Goal: Information Seeking & Learning: Learn about a topic

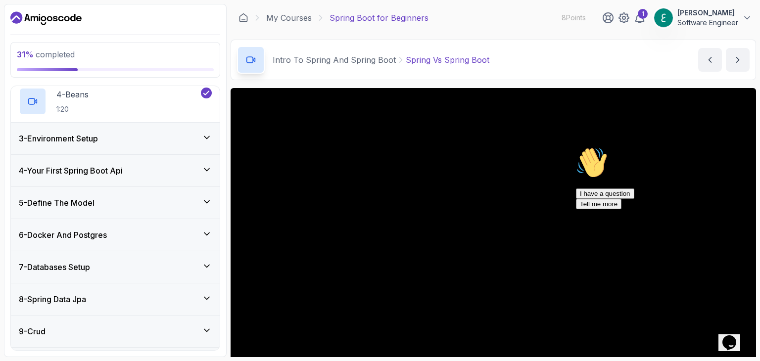
scroll to position [198, 0]
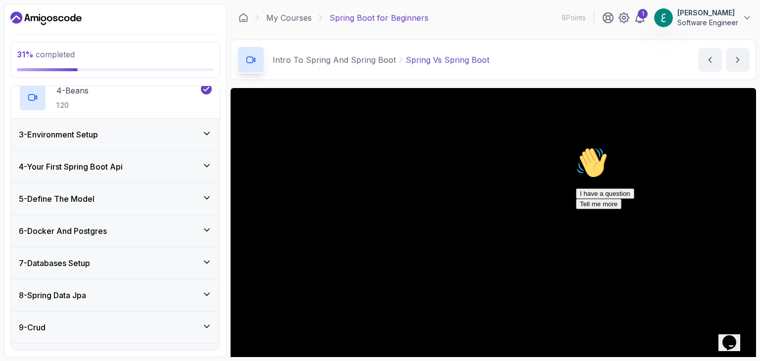
click at [95, 198] on h3 "5 - Define The Model" at bounding box center [57, 199] width 76 height 12
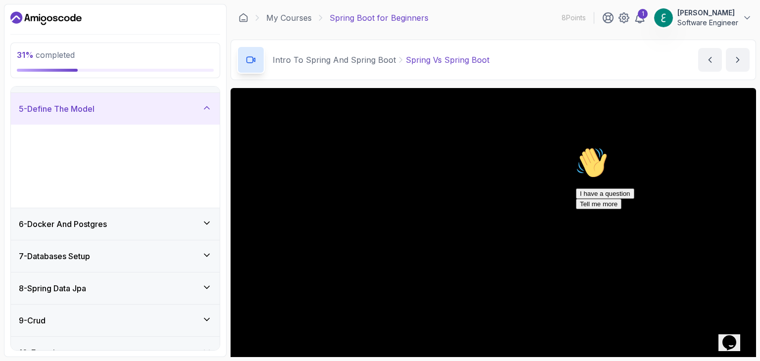
scroll to position [120, 0]
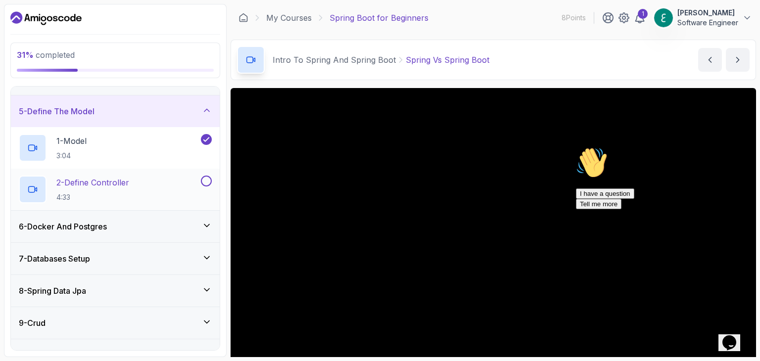
click at [84, 185] on p "2 - Define Controller" at bounding box center [92, 183] width 73 height 12
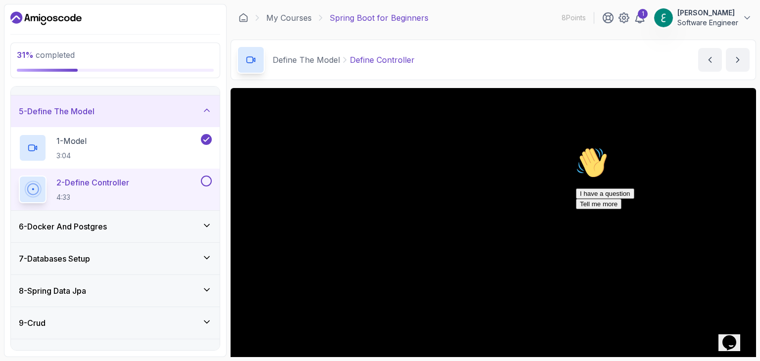
drag, startPoint x: 739, startPoint y: 217, endPoint x: 1311, endPoint y: 360, distance: 589.8
click at [576, 147] on icon "Chat attention grabber" at bounding box center [576, 147] width 0 height 0
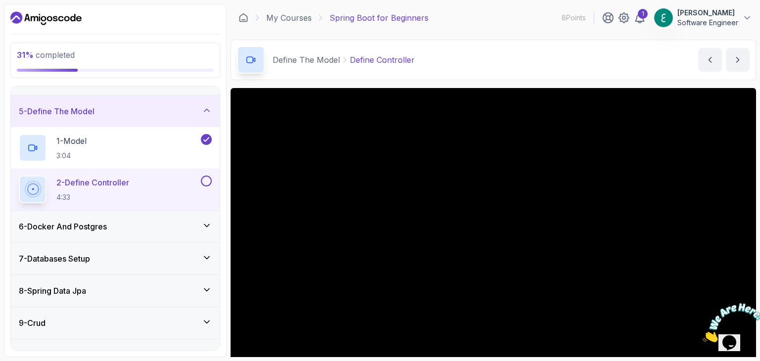
click at [703, 336] on icon "Close" at bounding box center [703, 340] width 0 height 8
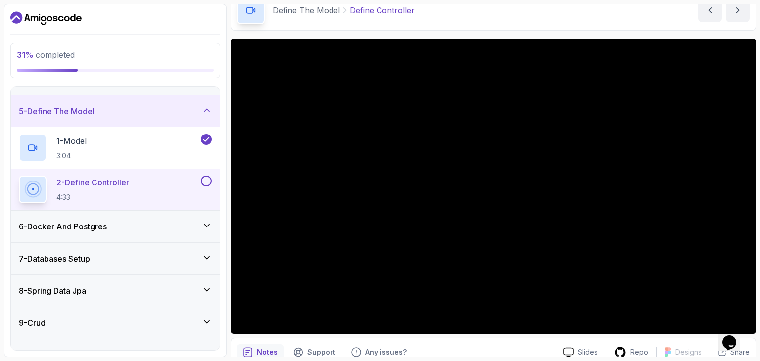
click at [737, 336] on icon "$i18n('chat', 'chat_widget')" at bounding box center [730, 343] width 14 height 15
click at [734, 342] on icon "$i18n('chat', 'chat_widget')" at bounding box center [728, 345] width 12 height 7
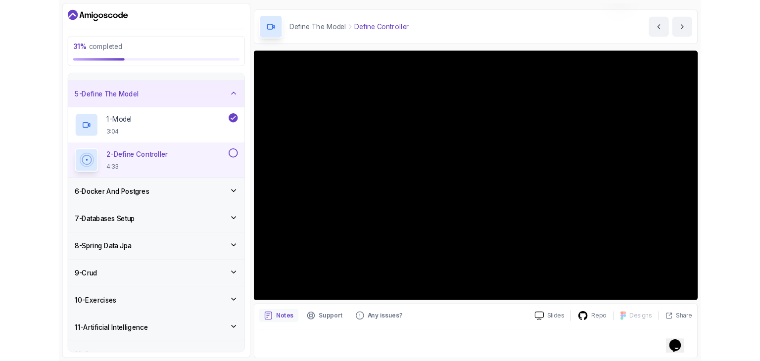
scroll to position [95, 0]
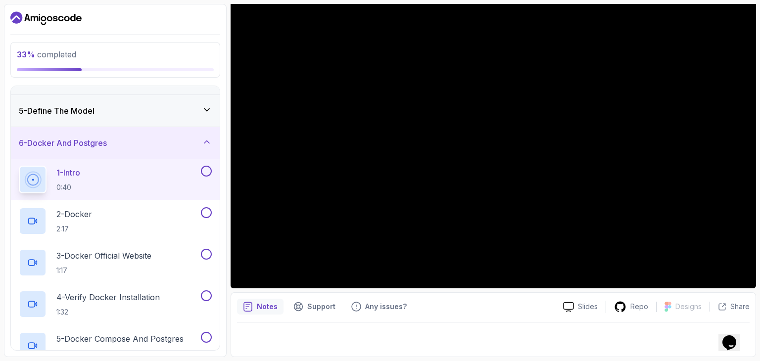
click at [113, 114] on div "5 - Define The Model" at bounding box center [115, 111] width 193 height 12
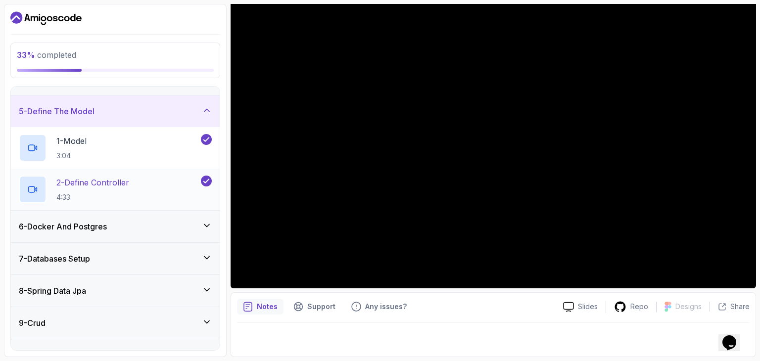
click at [103, 182] on p "2 - Define Controller" at bounding box center [92, 183] width 73 height 12
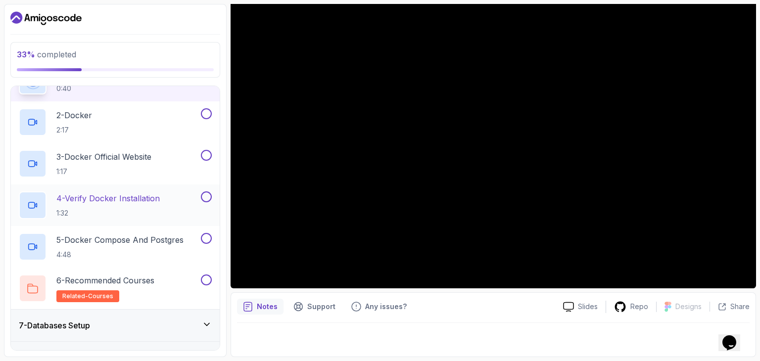
scroll to position [169, 0]
